Goal: Task Accomplishment & Management: Manage account settings

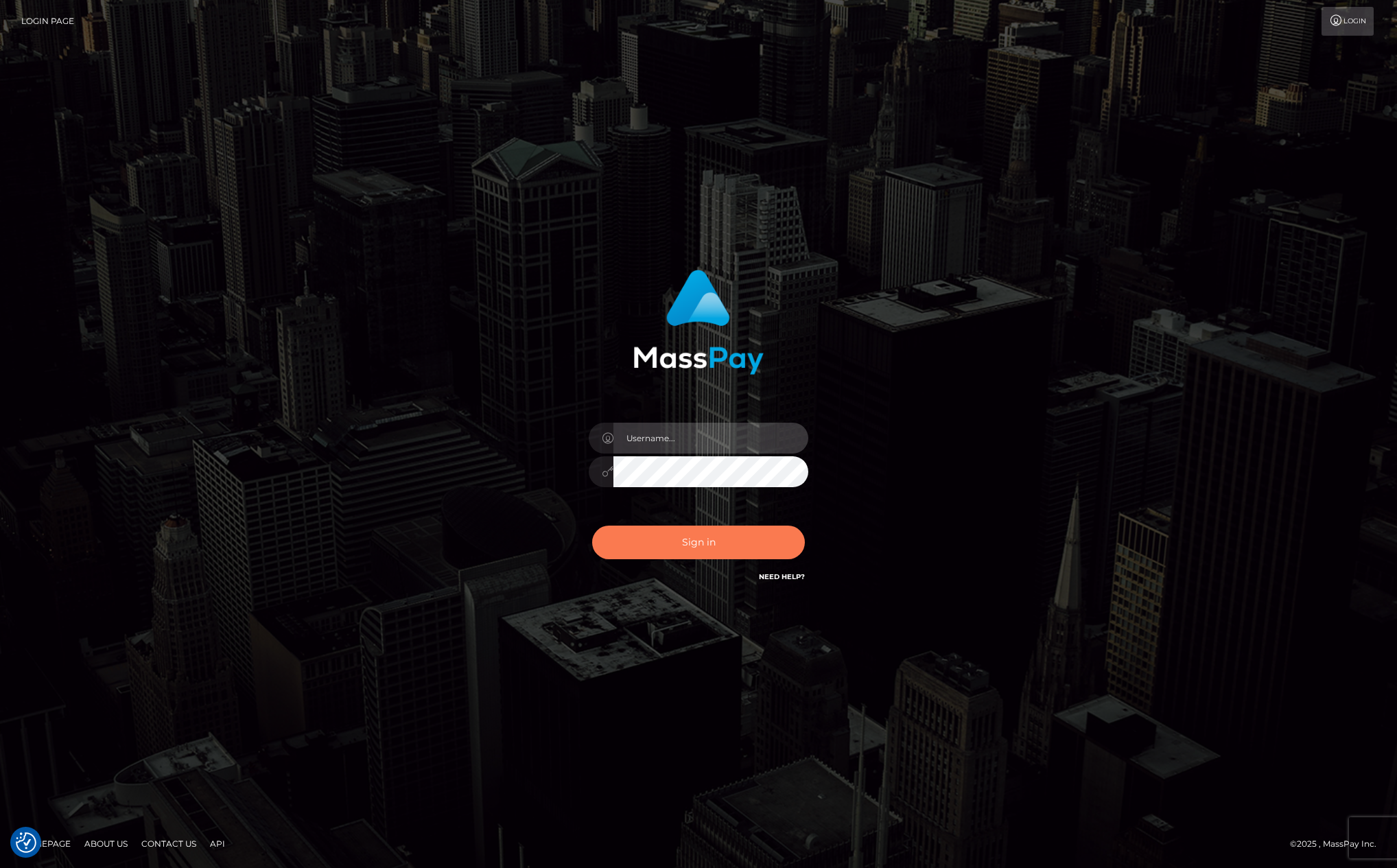
type input "kevin.club"
click at [725, 545] on button "Sign in" at bounding box center [698, 542] width 213 height 33
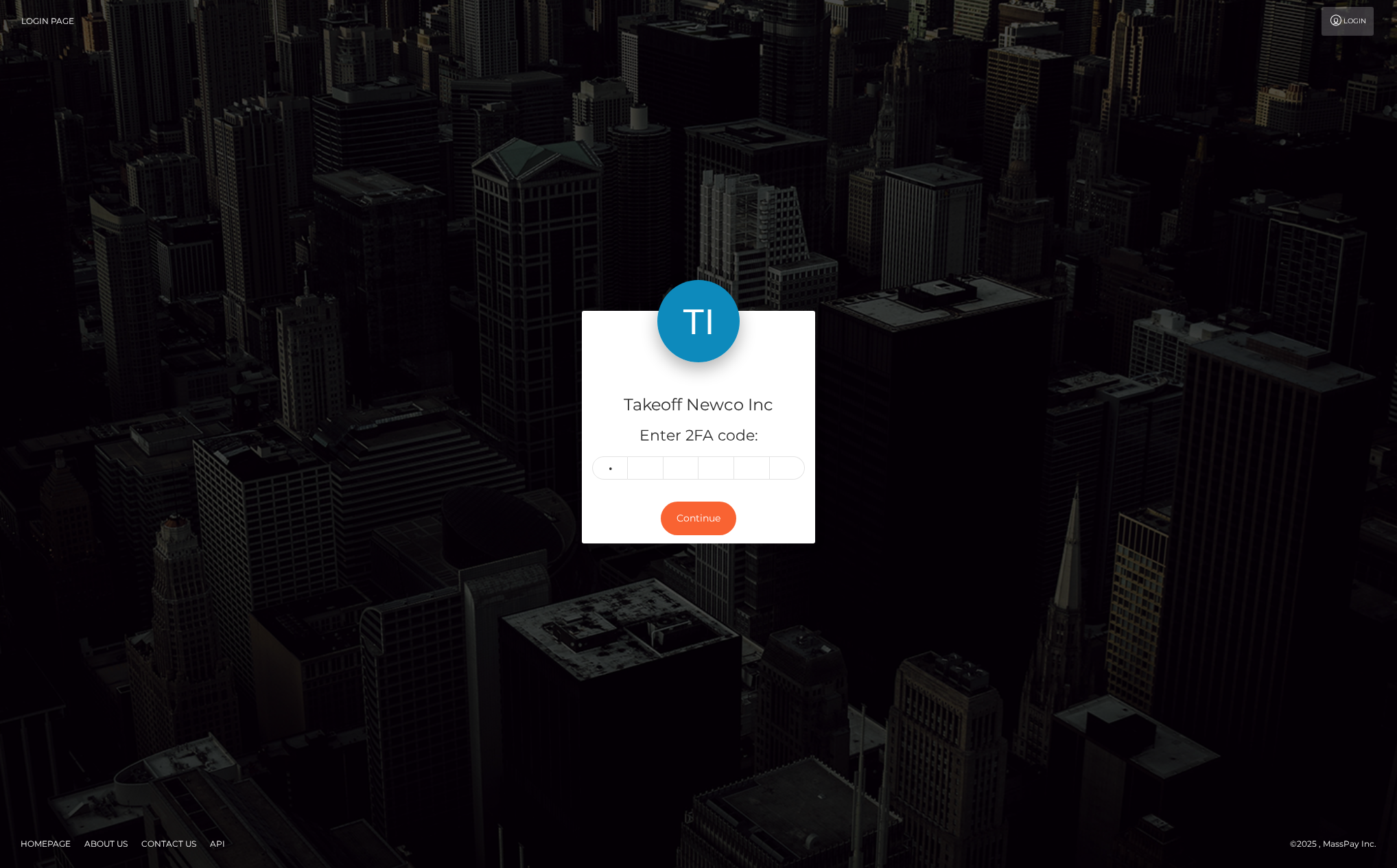
type input "0"
type input "6"
type input "2"
type input "1"
type input "9"
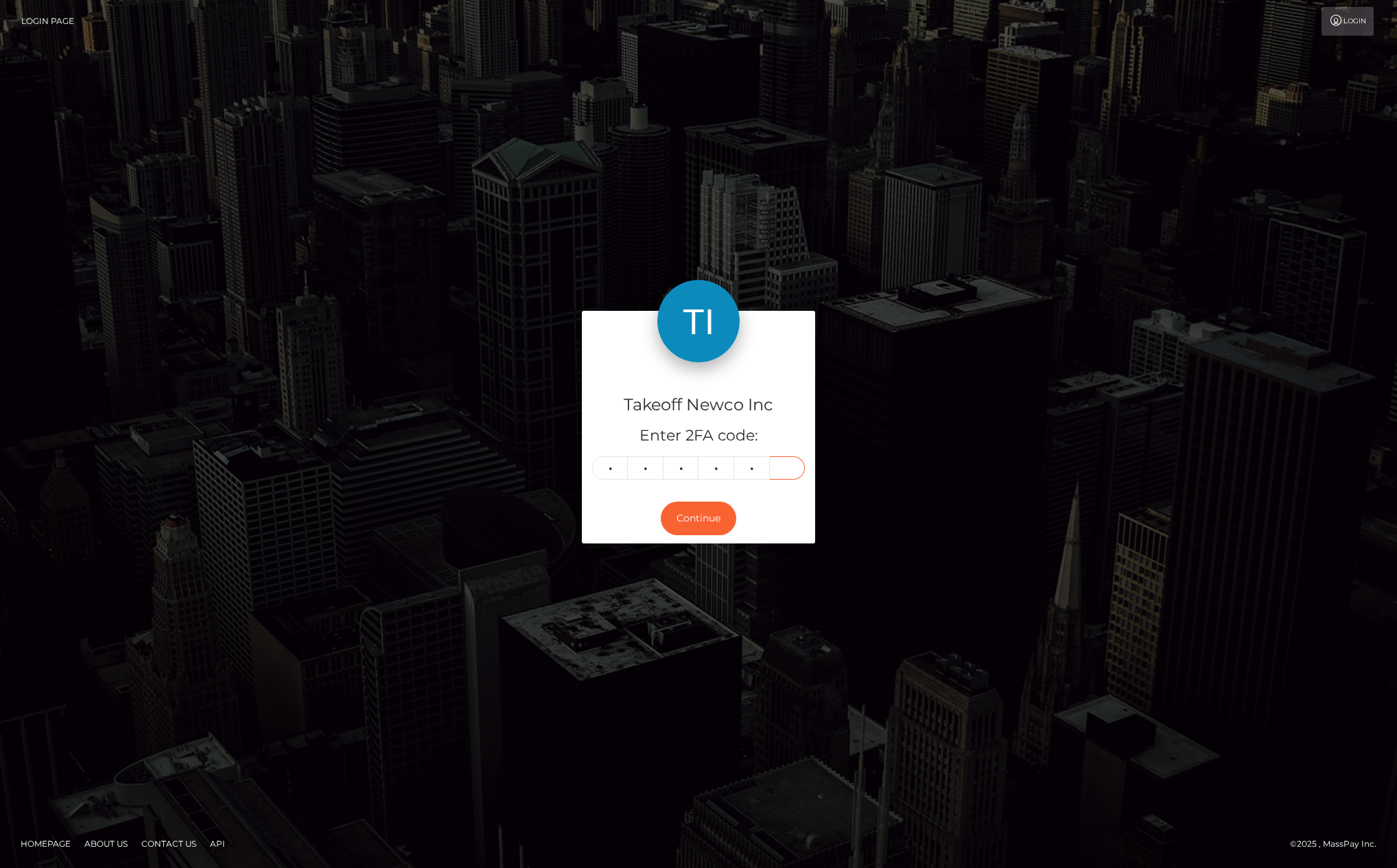
type input "1"
